Goal: Task Accomplishment & Management: Manage account settings

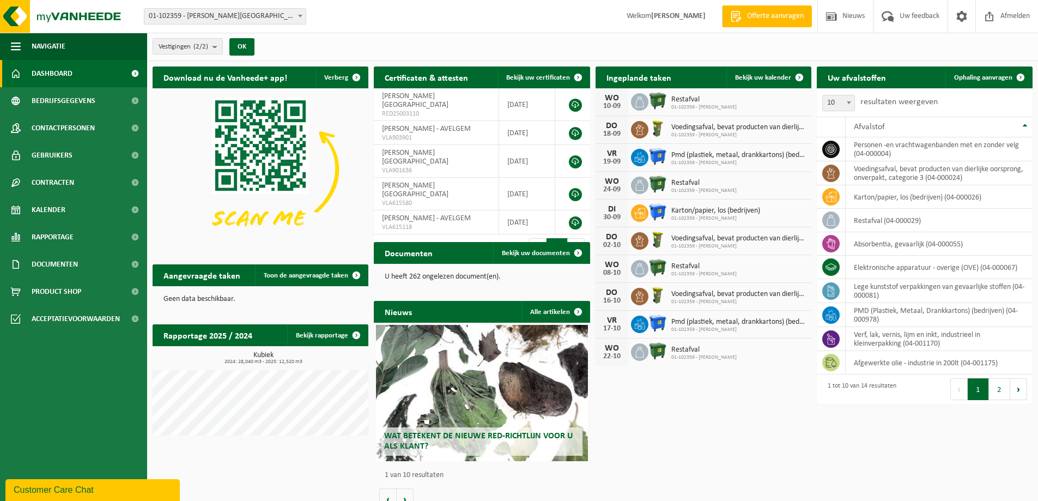
click at [707, 104] on span "01-102359 - [PERSON_NAME]" at bounding box center [703, 107] width 65 height 7
click at [789, 77] on span at bounding box center [799, 77] width 22 height 22
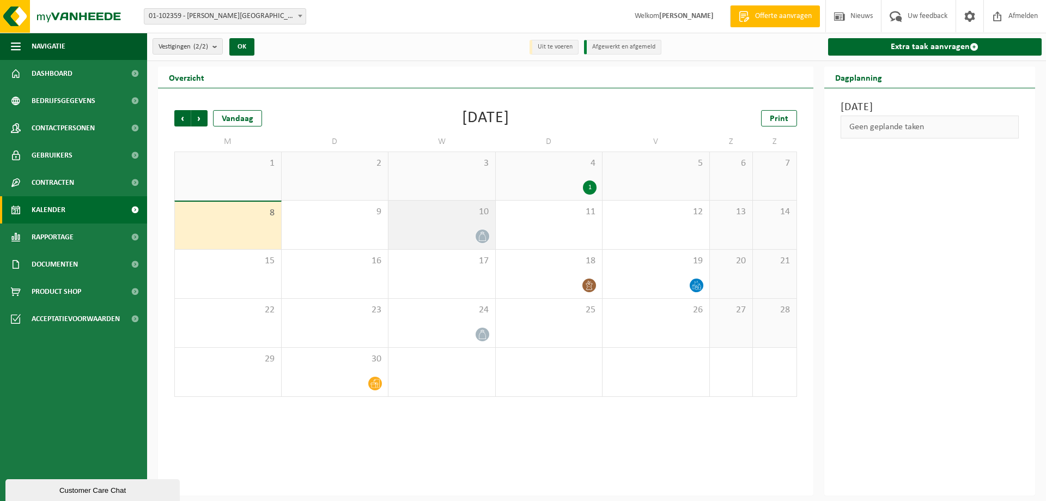
click at [483, 234] on icon at bounding box center [482, 236] width 9 height 9
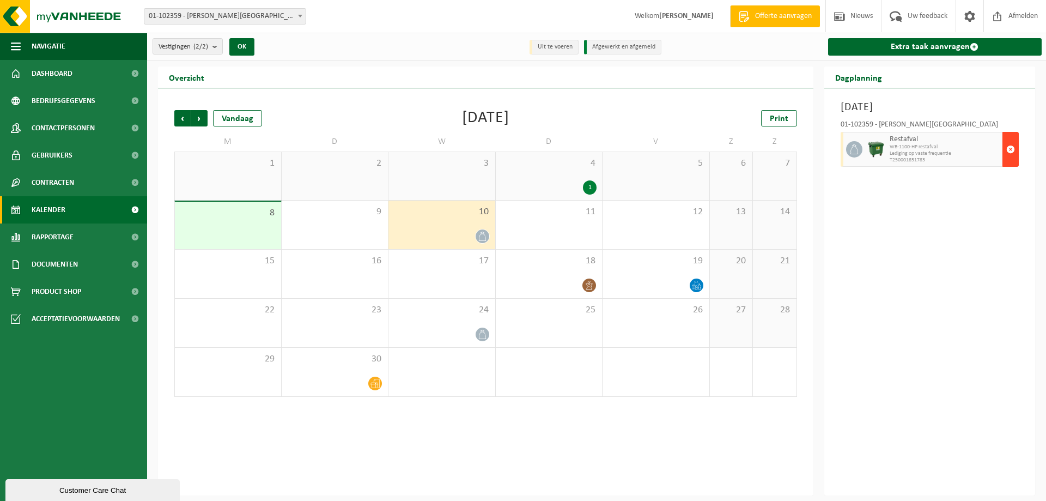
click at [1007, 145] on span "button" at bounding box center [1010, 149] width 9 height 22
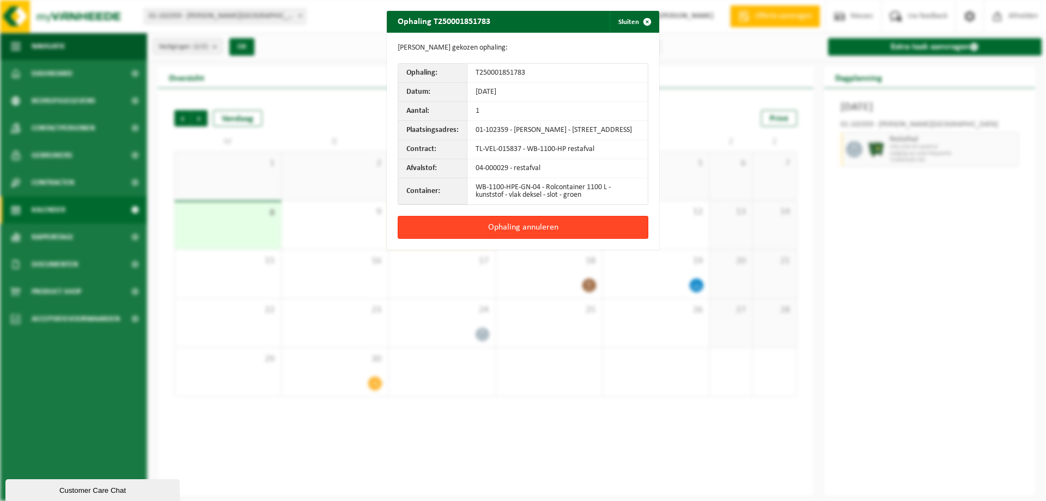
click at [522, 232] on button "Ophaling annuleren" at bounding box center [523, 227] width 251 height 23
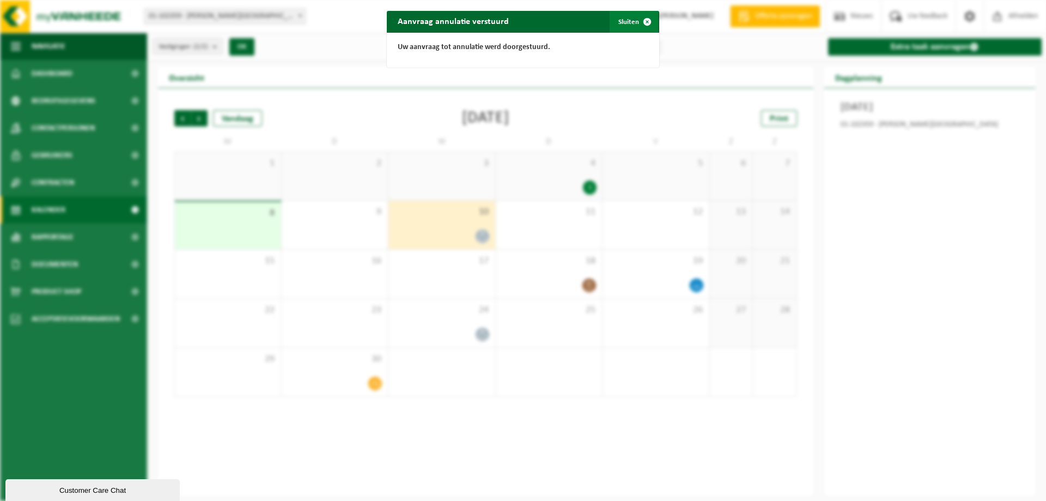
click at [636, 22] on span "button" at bounding box center [647, 22] width 22 height 22
